Goal: Information Seeking & Learning: Learn about a topic

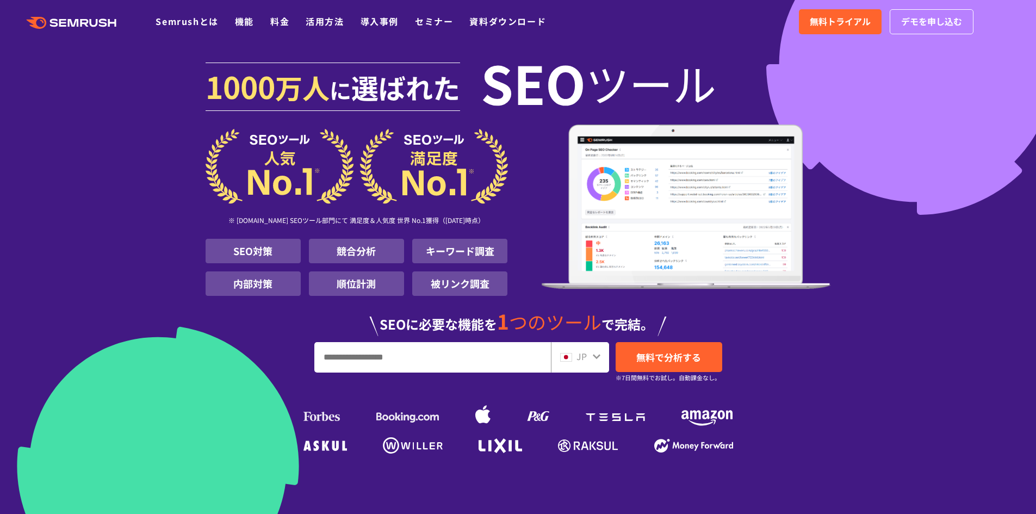
click at [589, 356] on div "JP" at bounding box center [577, 357] width 35 height 14
click at [598, 355] on icon at bounding box center [596, 356] width 9 height 9
drag, startPoint x: 588, startPoint y: 357, endPoint x: 580, endPoint y: 358, distance: 8.3
click at [580, 358] on div "JP" at bounding box center [577, 357] width 35 height 14
click at [572, 357] on div "JP" at bounding box center [577, 357] width 35 height 14
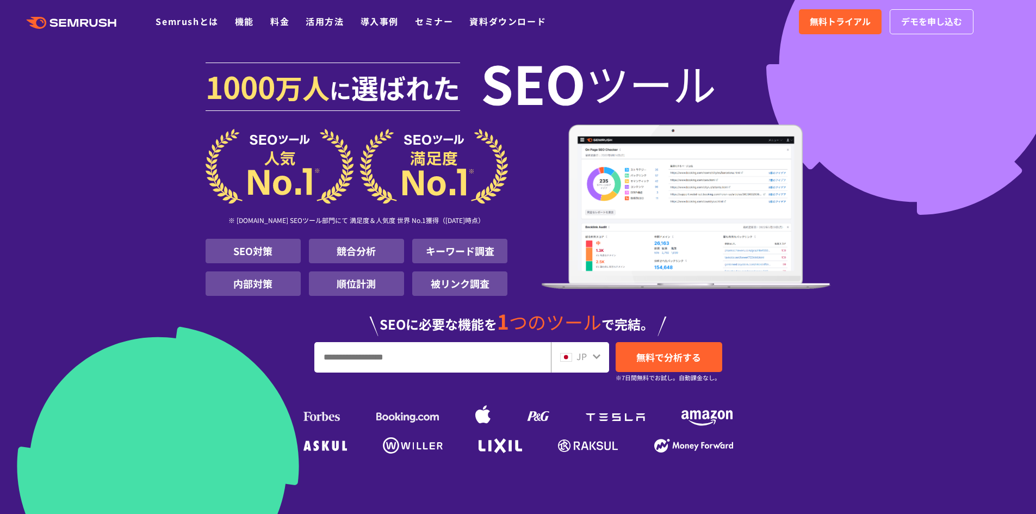
click at [565, 356] on img at bounding box center [566, 357] width 12 height 9
click at [362, 357] on input "URL、キーワードを入力してください" at bounding box center [433, 357] width 236 height 29
paste input "**********"
type input "**********"
click at [580, 355] on span "JP" at bounding box center [582, 356] width 10 height 13
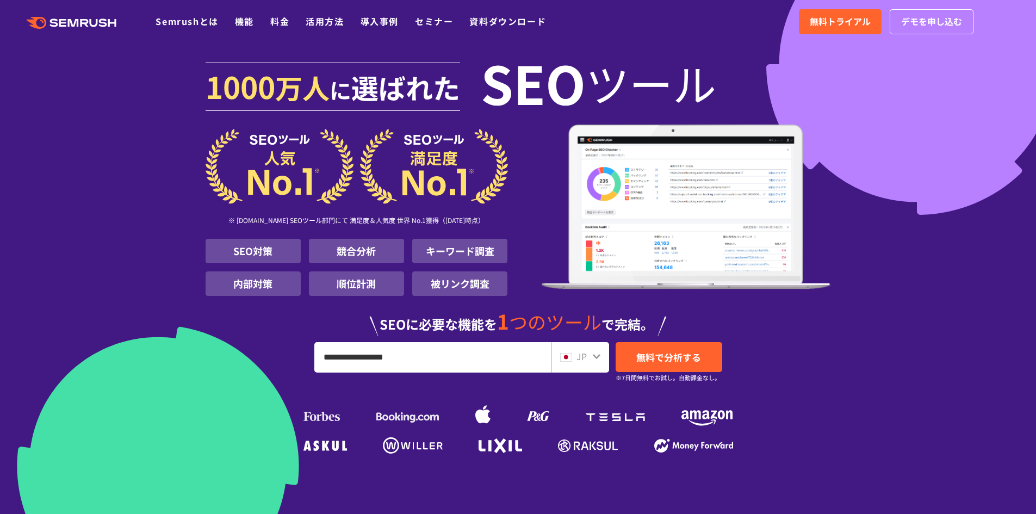
click at [586, 356] on span "JP" at bounding box center [582, 356] width 10 height 13
click at [656, 352] on span "無料で分析する" at bounding box center [668, 357] width 65 height 14
